Goal: Task Accomplishment & Management: Complete application form

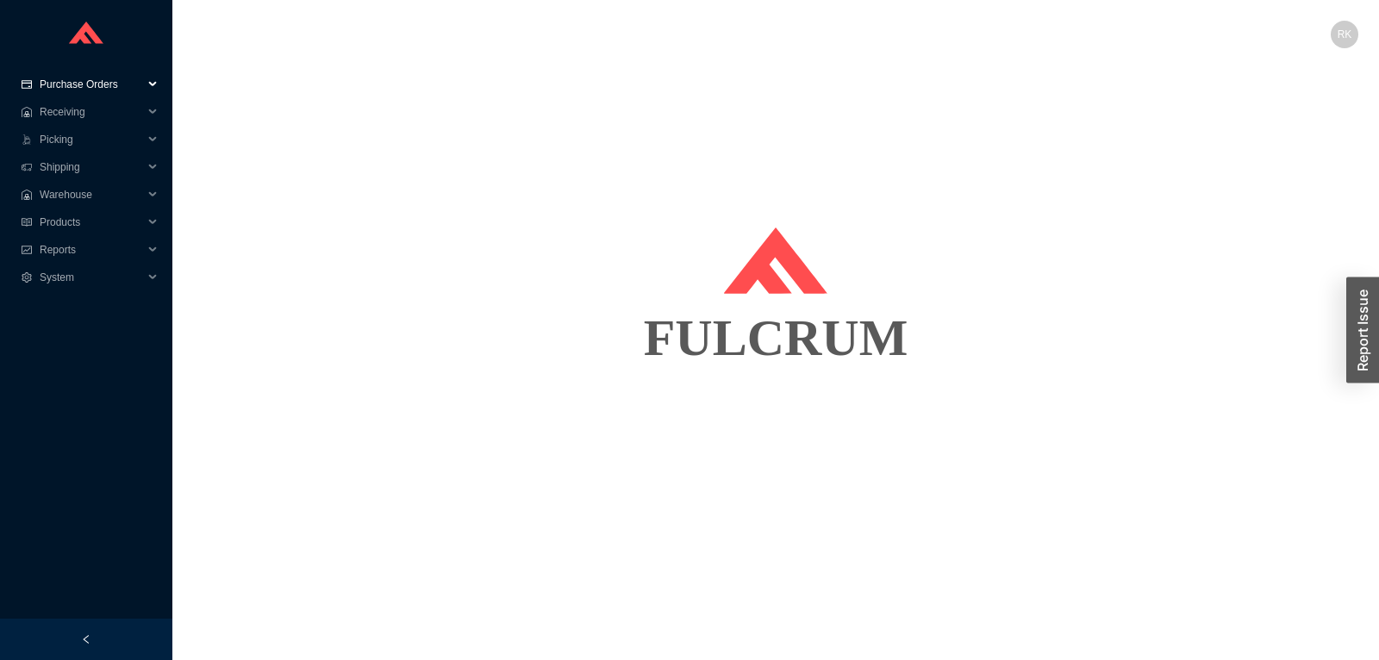
click at [70, 90] on span "Purchase Orders" at bounding box center [91, 85] width 103 height 28
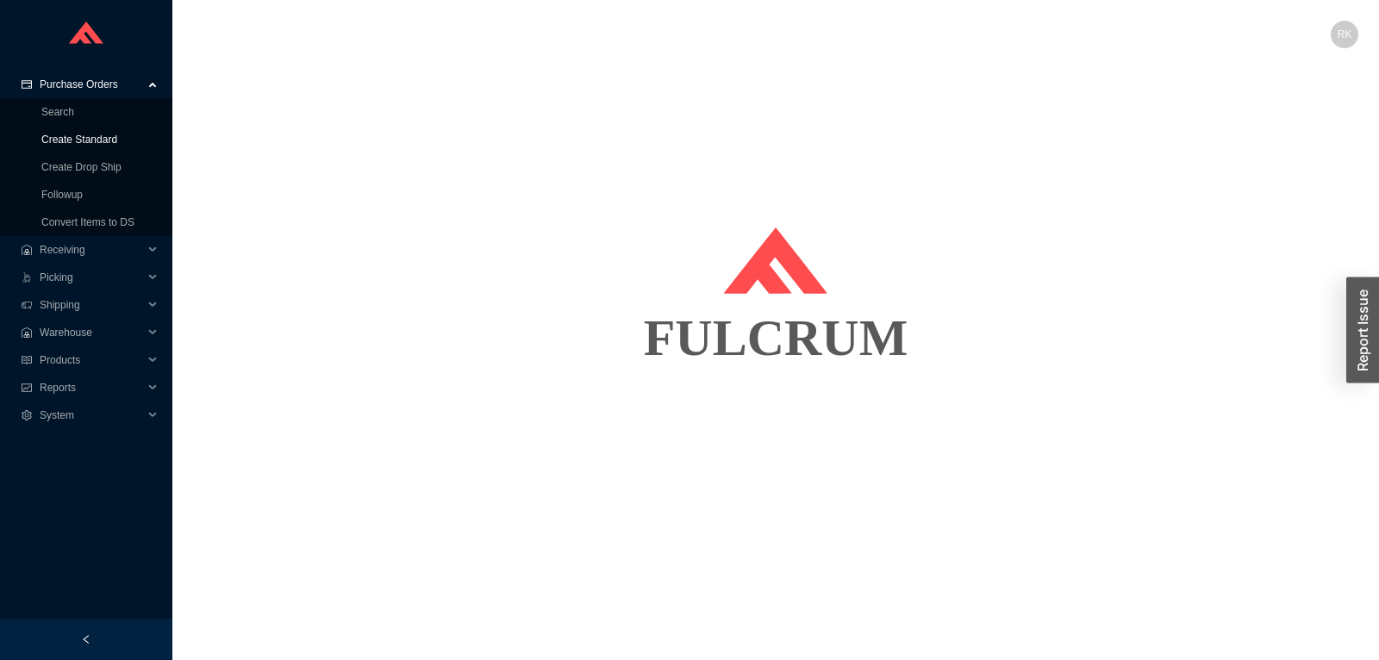
click at [91, 141] on link "Create Standard" at bounding box center [79, 140] width 76 height 12
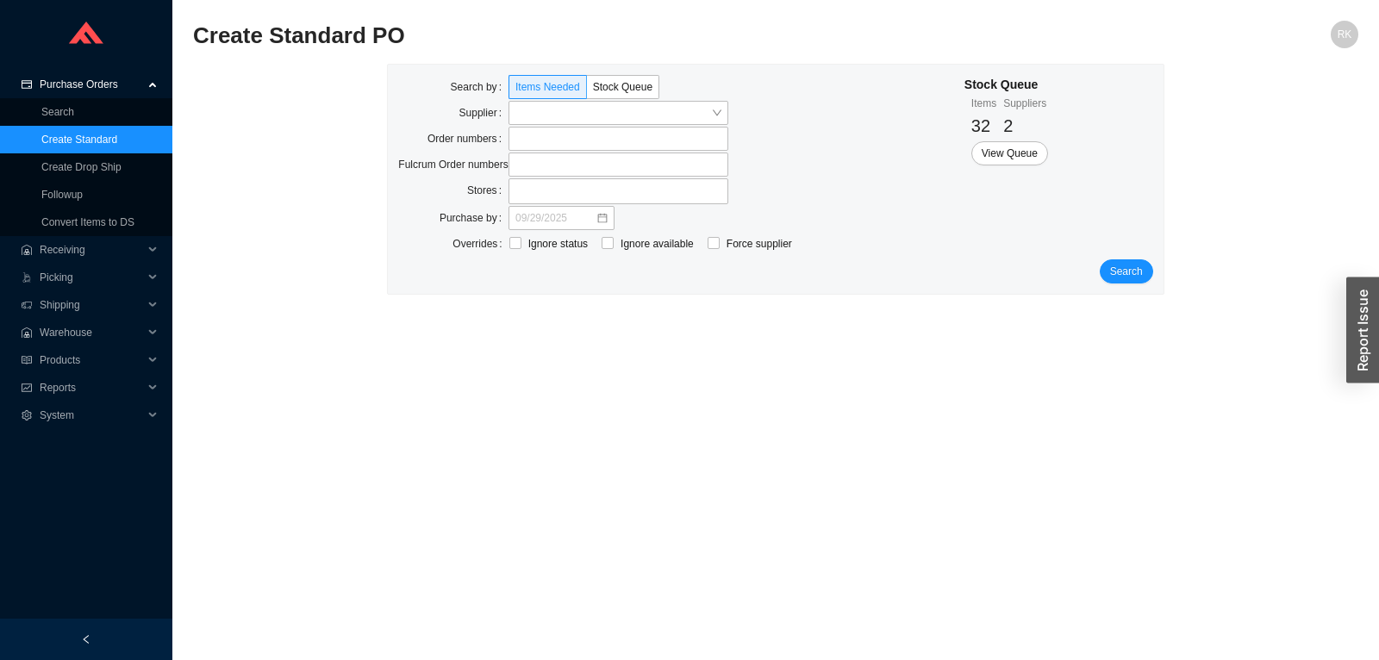
click at [627, 127] on div "Supplier" at bounding box center [563, 114] width 330 height 26
click at [626, 116] on input "search" at bounding box center [613, 113] width 196 height 22
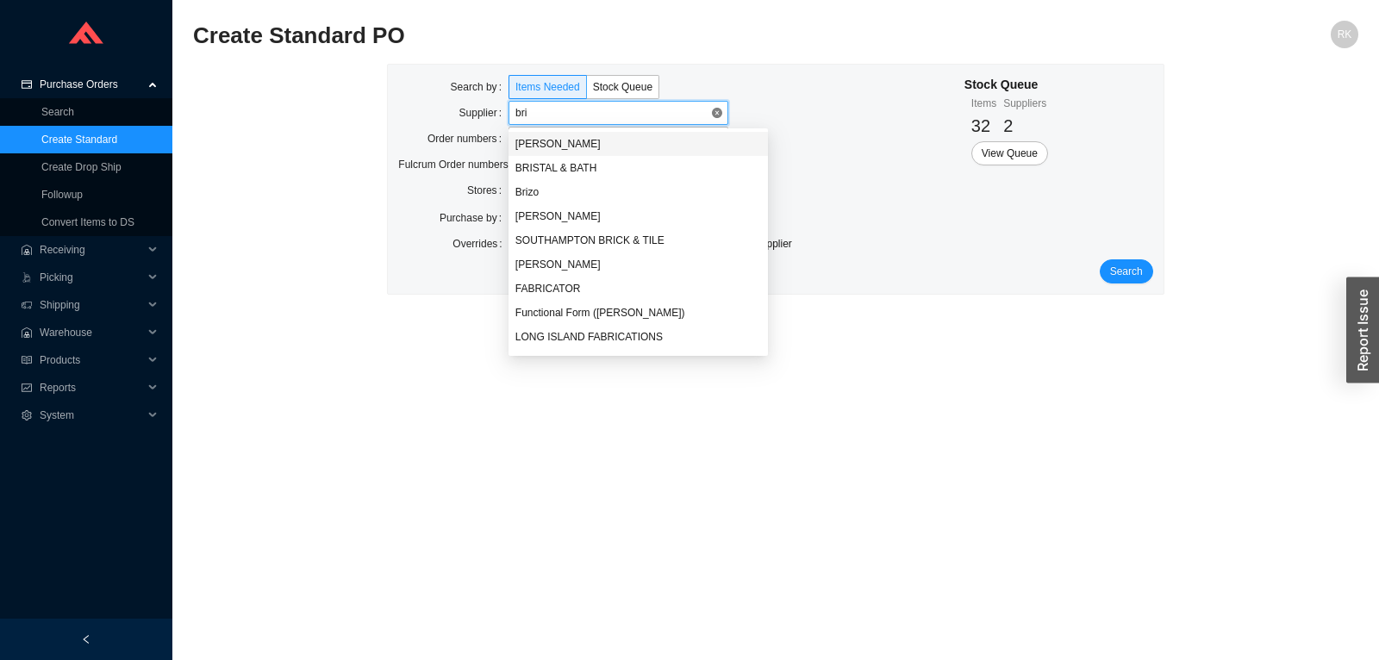
type input "briz"
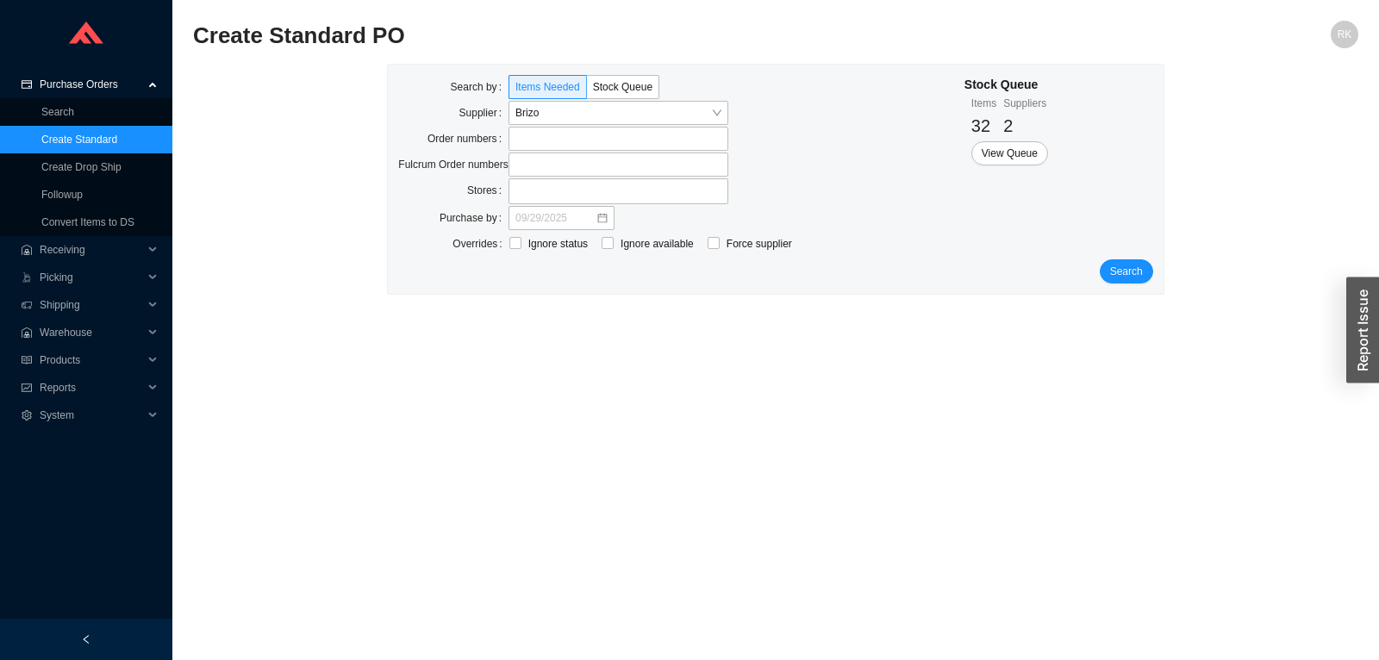
click at [1132, 284] on div "Search by Items Needed Stock Queue Supplier Brizo Order numbers Fulcrum Order n…" at bounding box center [775, 179] width 775 height 229
click at [1139, 267] on span "Search" at bounding box center [1126, 271] width 33 height 17
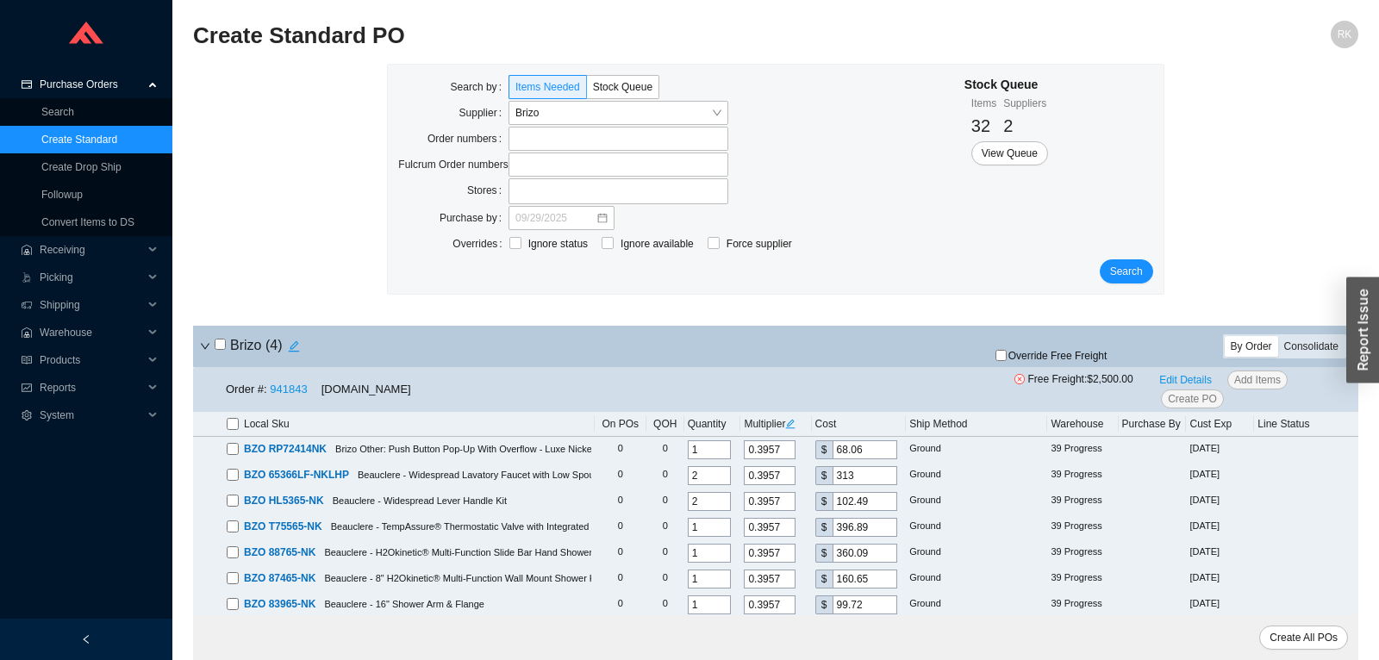
click at [1312, 343] on div "Consolidate" at bounding box center [1311, 346] width 66 height 21
click at [1278, 336] on input "Consolidate" at bounding box center [1278, 336] width 0 height 0
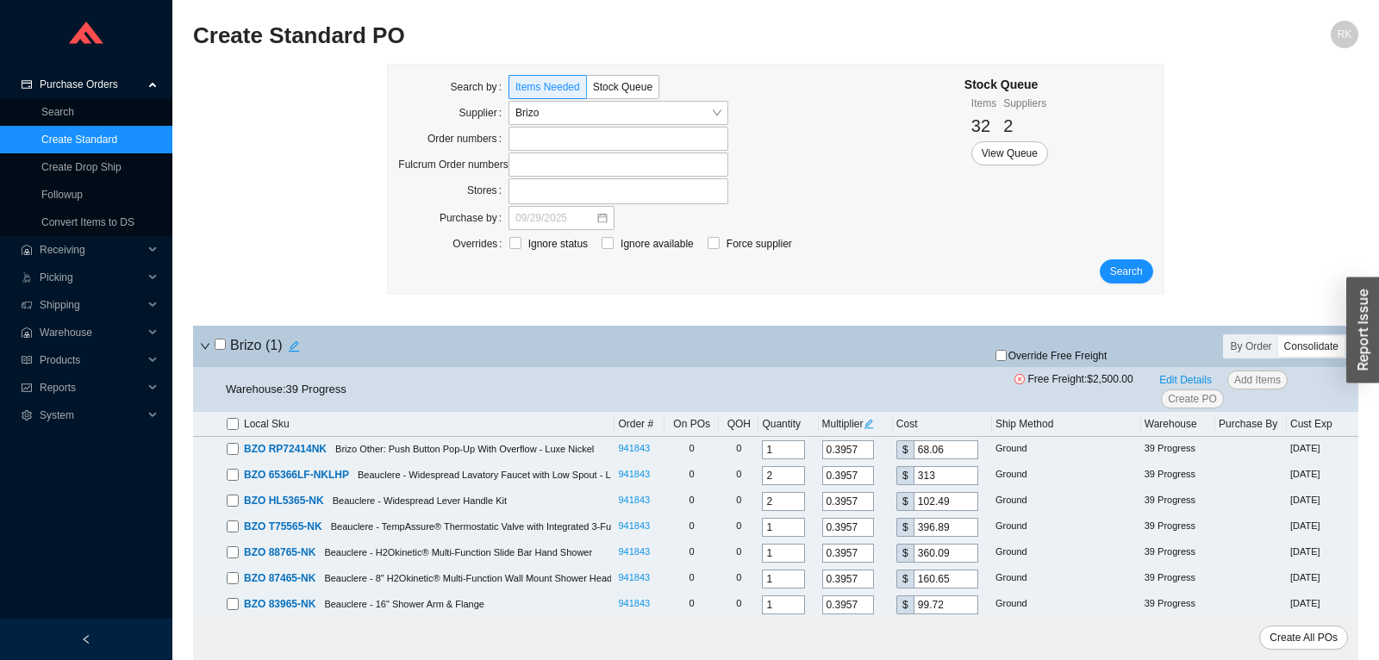
click at [224, 347] on input "checkbox" at bounding box center [220, 344] width 11 height 11
checkbox input "true"
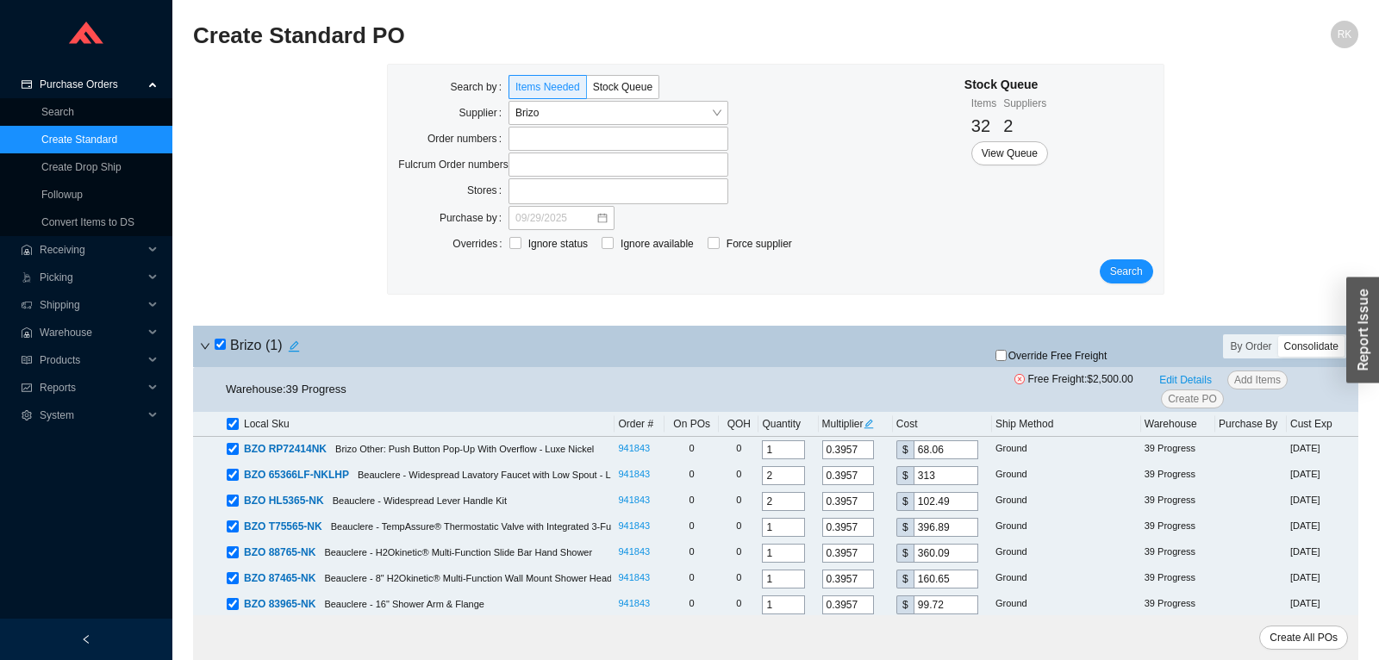
checkbox input "true"
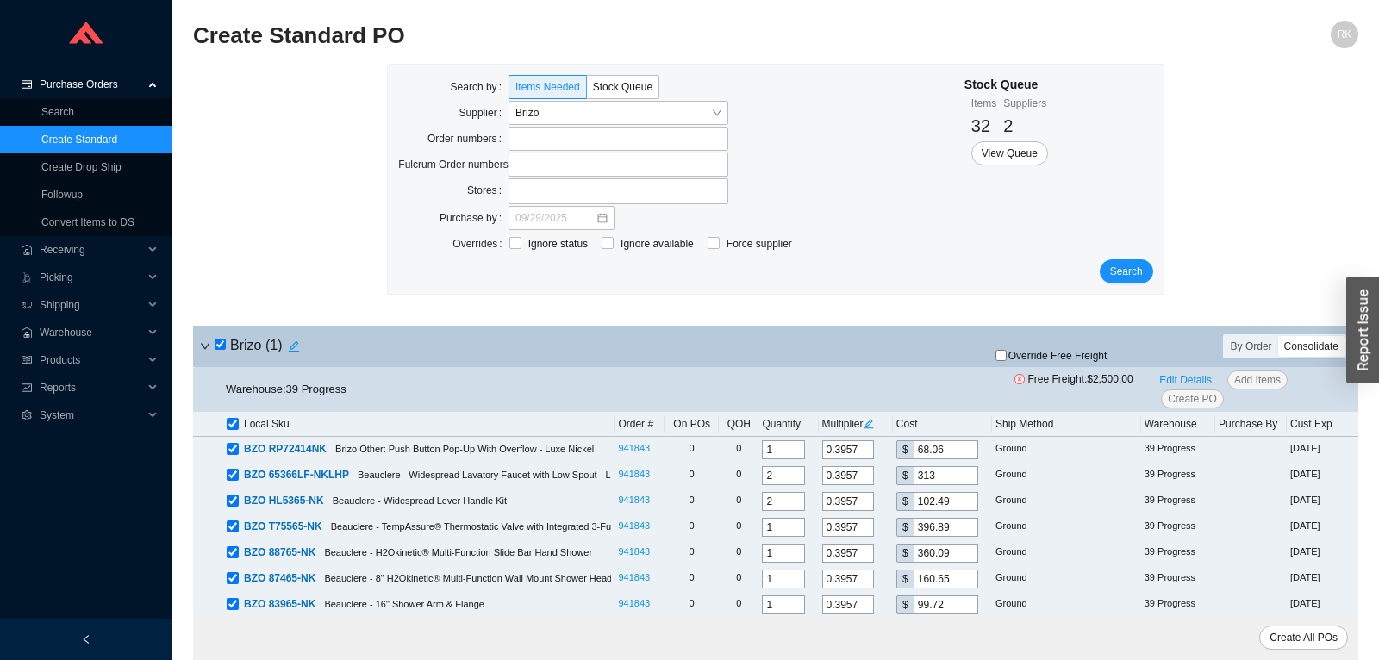
checkbox input "true"
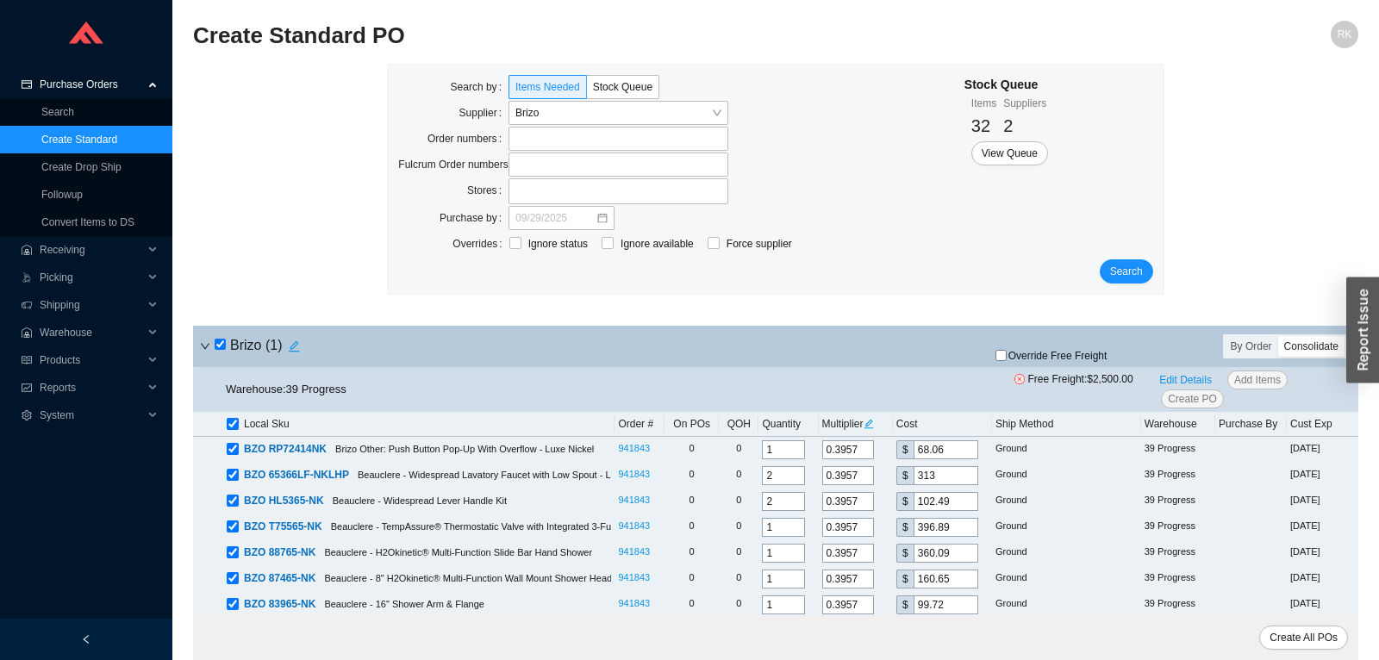
checkbox input "true"
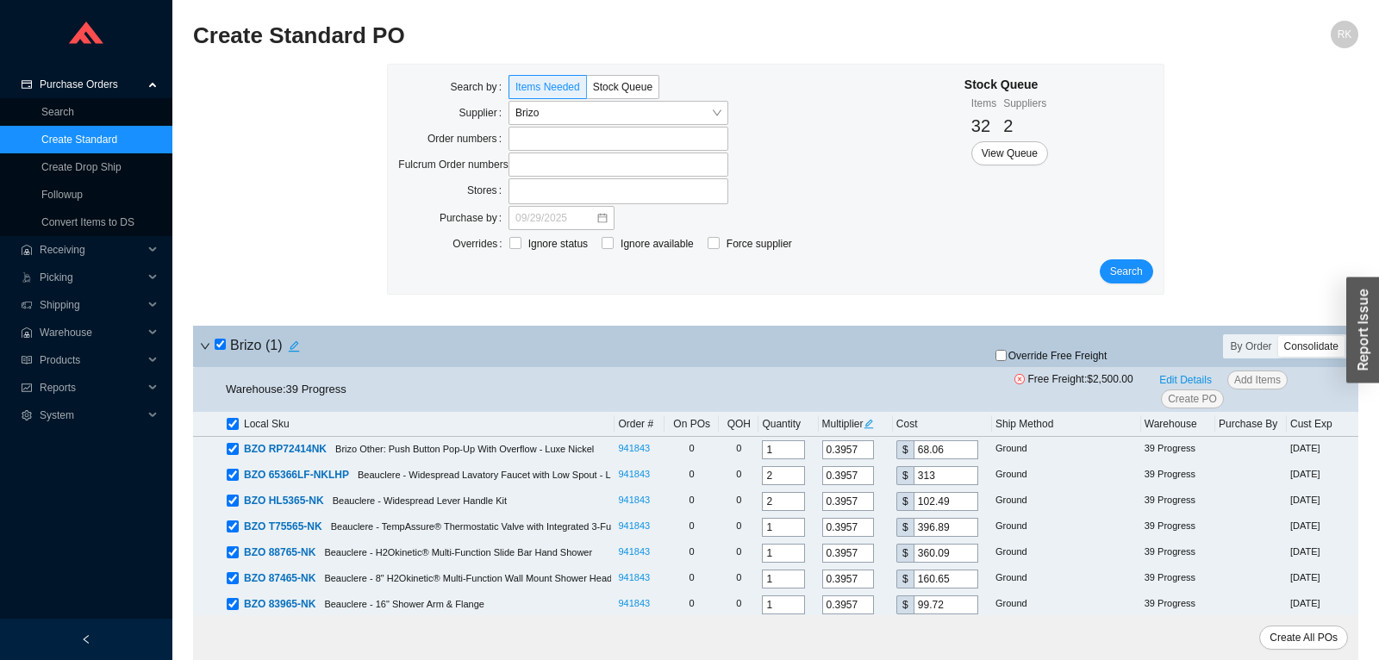
checkbox input "true"
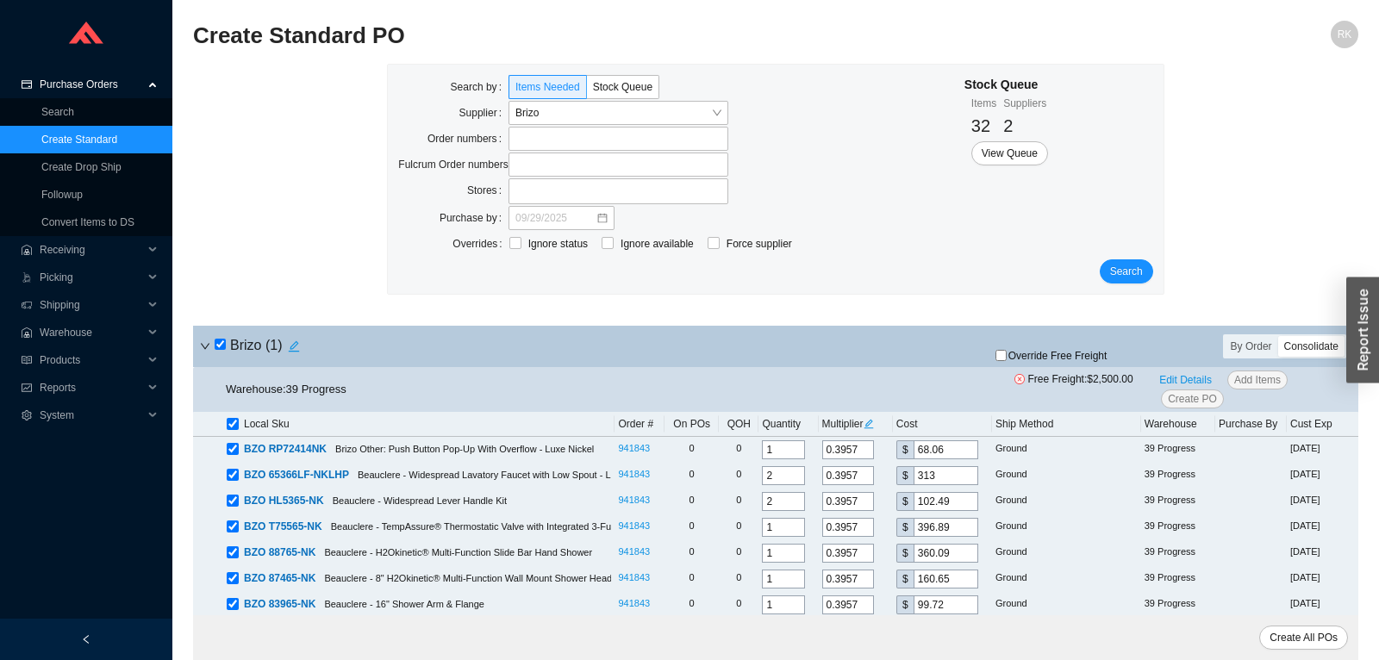
checkbox input "true"
click at [1190, 390] on span "Create PO" at bounding box center [1192, 398] width 49 height 17
